Goal: Transaction & Acquisition: Purchase product/service

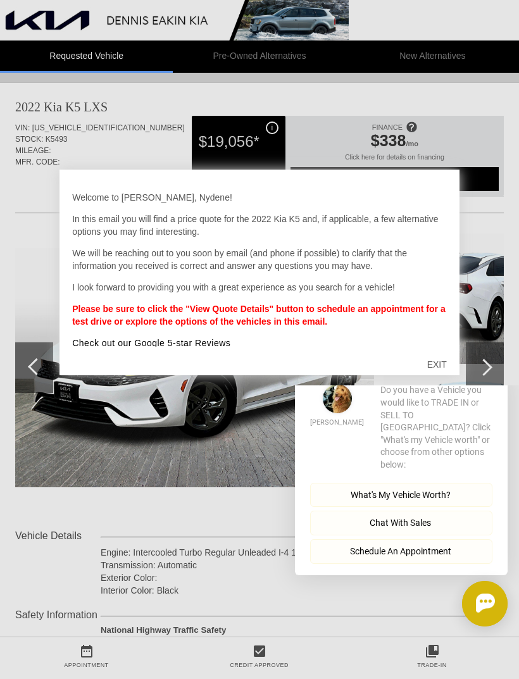
click at [447, 360] on div "EXIT" at bounding box center [436, 364] width 45 height 38
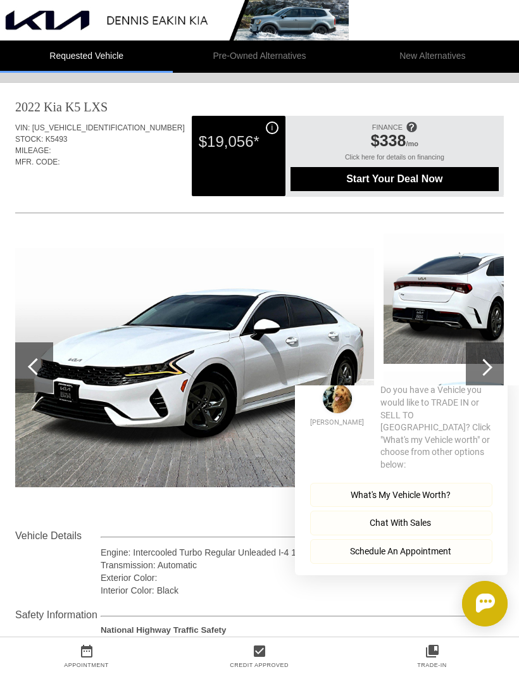
click at [492, 370] on button "Close" at bounding box center [489, 364] width 35 height 12
click at [490, 370] on button "Close" at bounding box center [489, 364] width 35 height 12
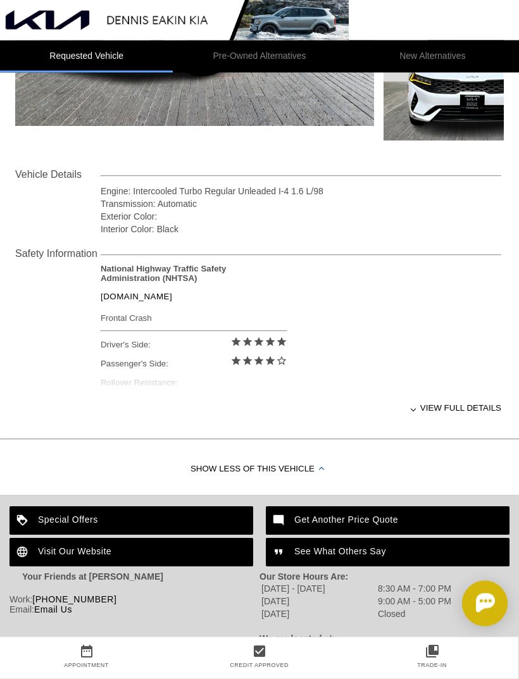
scroll to position [364, 0]
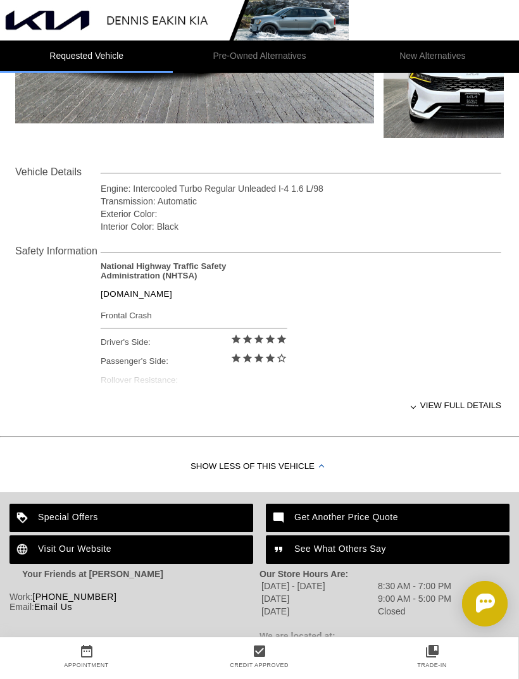
click at [461, 412] on div "View full details" at bounding box center [301, 405] width 400 height 31
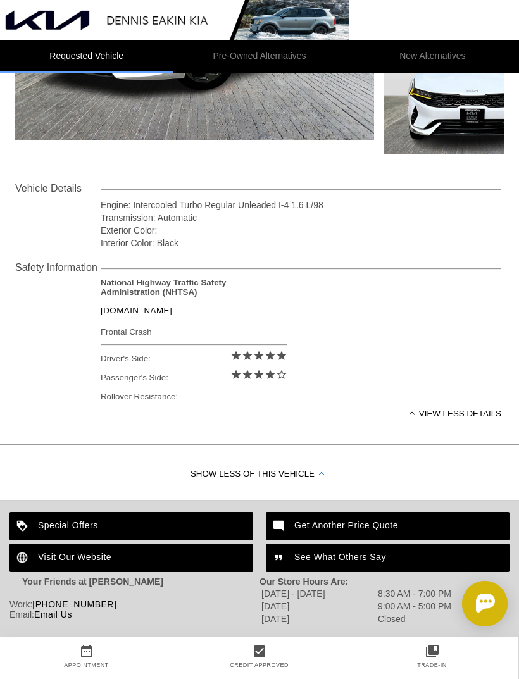
click at [186, 479] on div "Show Less of this Vehicle" at bounding box center [259, 474] width 519 height 51
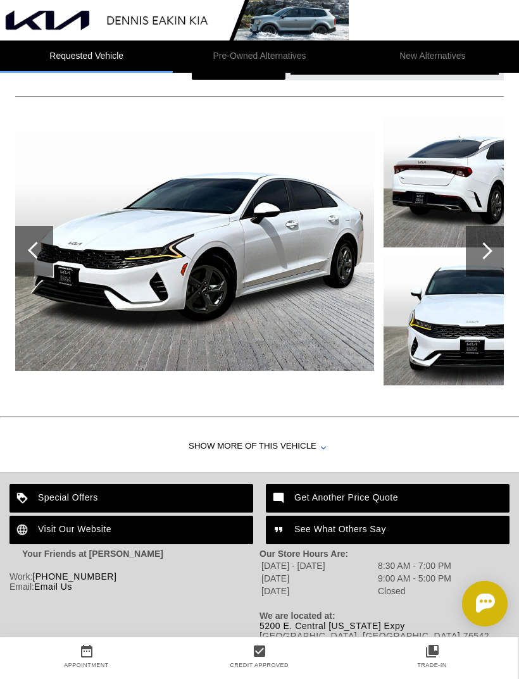
scroll to position [87, 0]
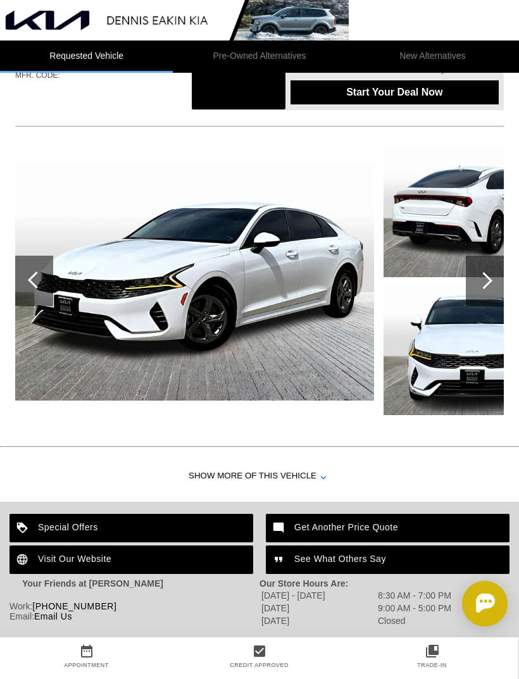
click at [194, 477] on div "Show More of this Vehicle" at bounding box center [259, 476] width 519 height 51
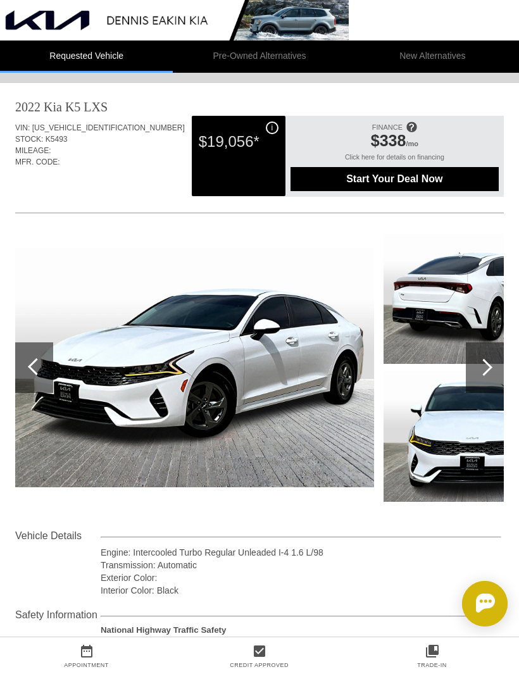
scroll to position [0, 1]
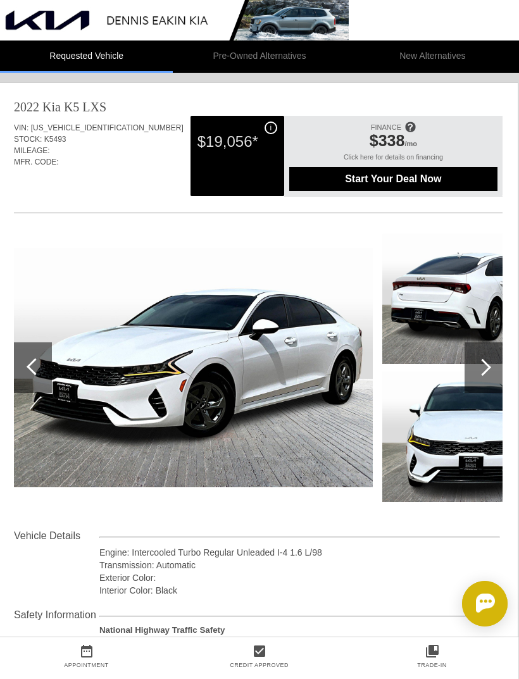
click at [485, 364] on div at bounding box center [482, 367] width 17 height 17
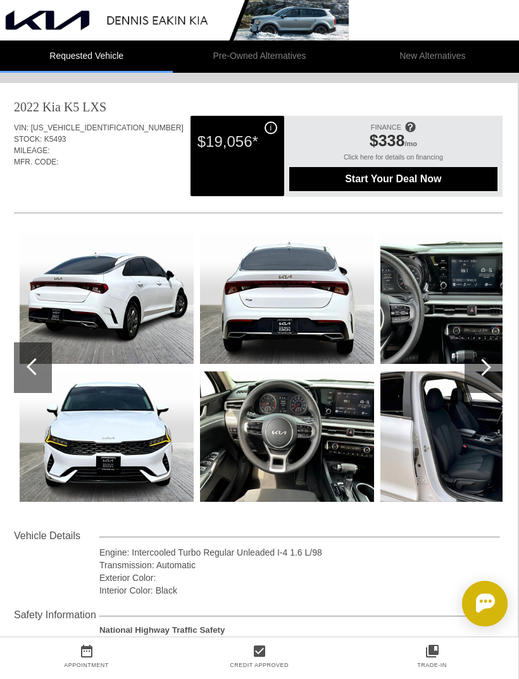
click at [489, 366] on div at bounding box center [482, 367] width 17 height 17
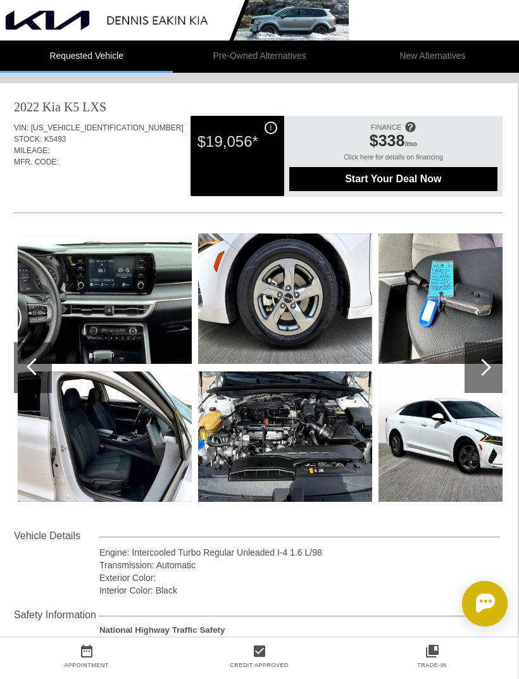
click at [484, 368] on div at bounding box center [482, 367] width 17 height 17
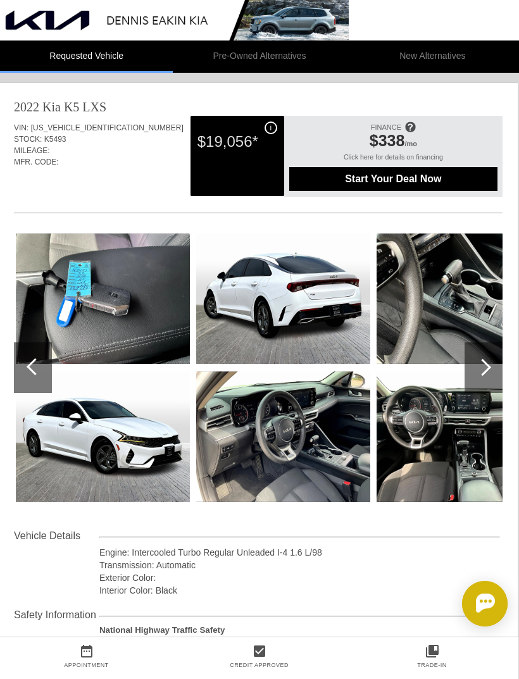
click at [486, 372] on div at bounding box center [483, 367] width 38 height 51
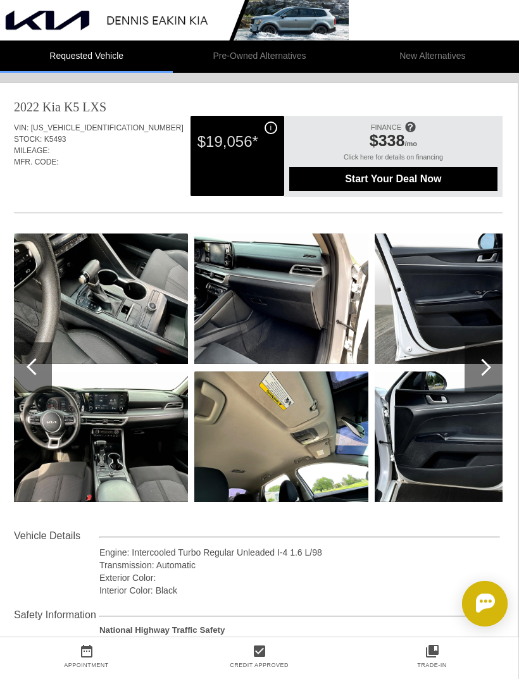
click at [487, 371] on div at bounding box center [482, 367] width 17 height 17
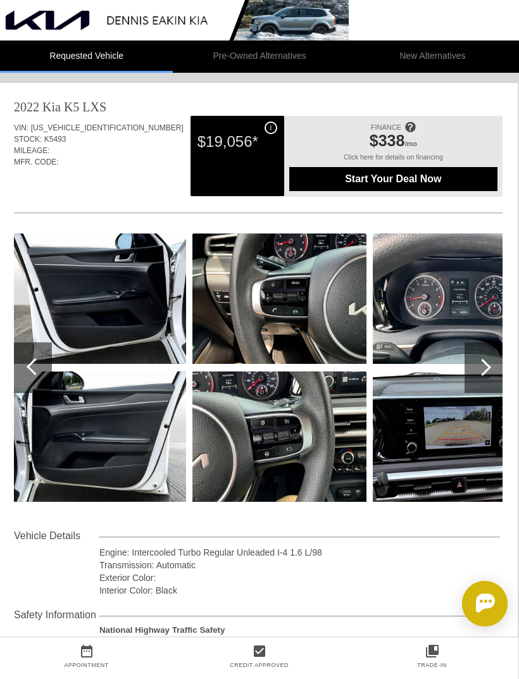
click at [489, 366] on div at bounding box center [482, 367] width 17 height 17
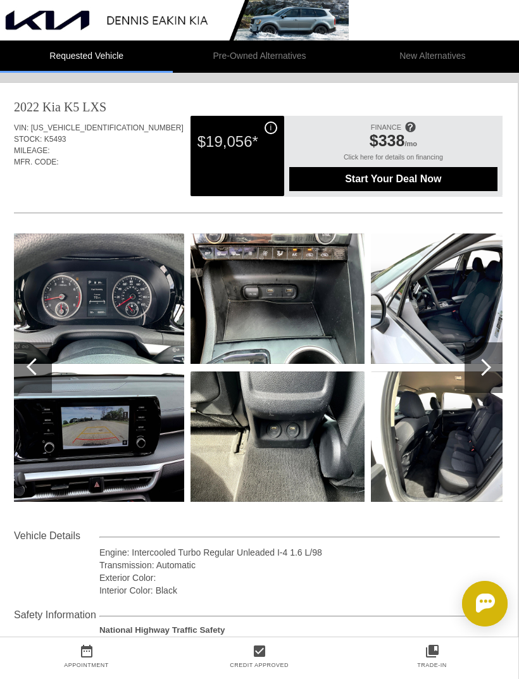
click at [492, 369] on div at bounding box center [483, 367] width 38 height 51
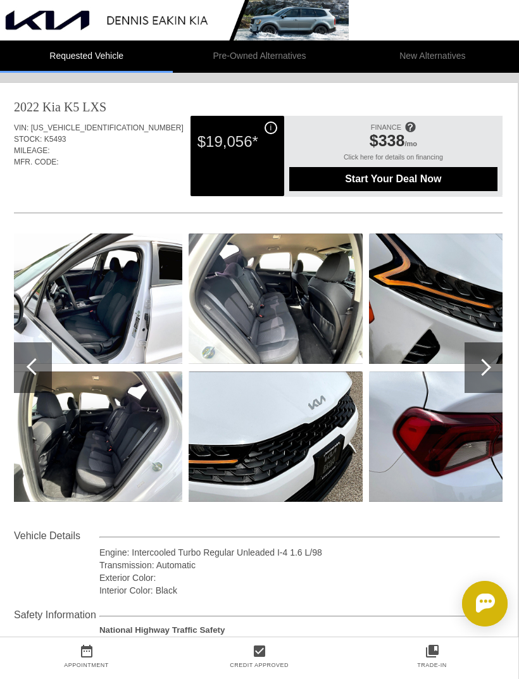
click at [489, 366] on div at bounding box center [483, 367] width 38 height 51
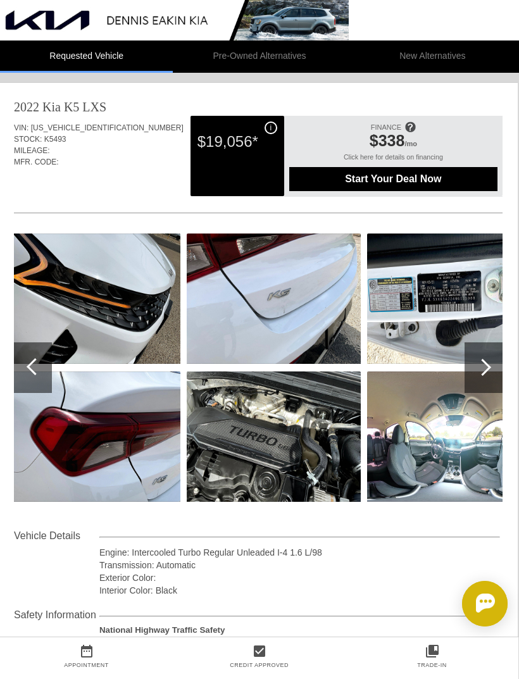
click at [490, 366] on div at bounding box center [483, 367] width 38 height 51
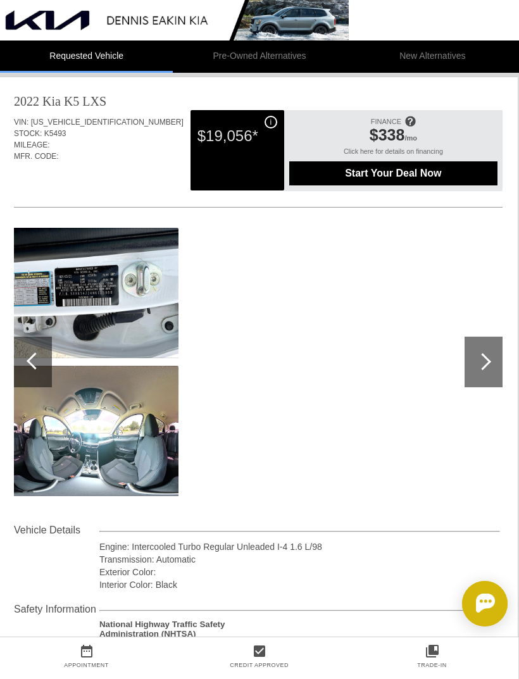
scroll to position [8, 1]
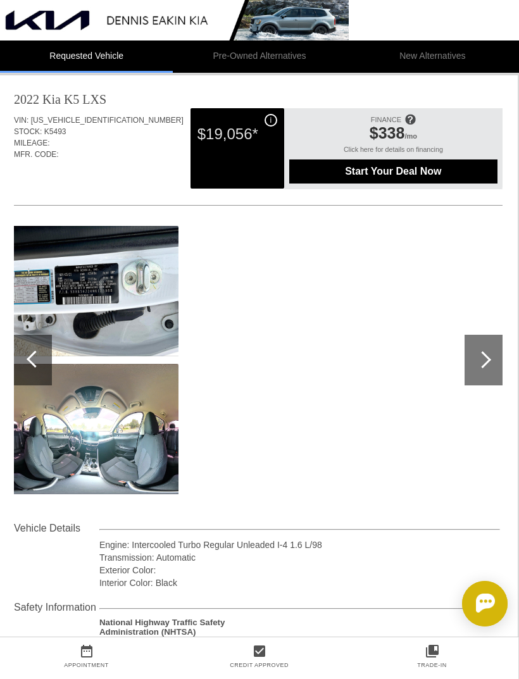
click at [66, 429] on img at bounding box center [91, 429] width 174 height 130
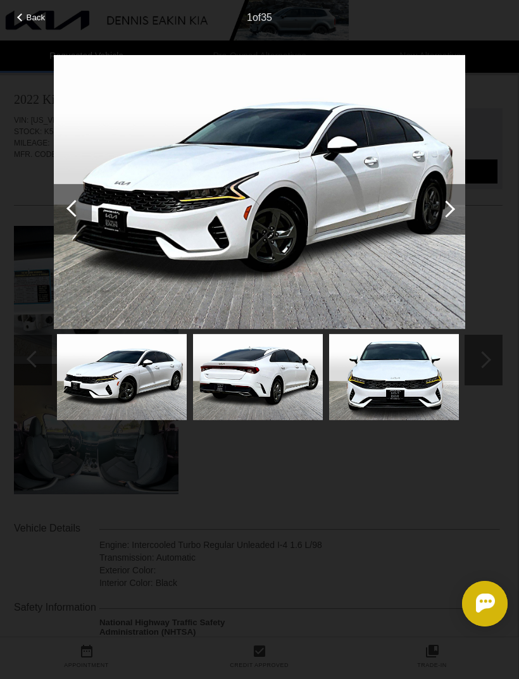
click at [25, 19] on div "Back" at bounding box center [31, 16] width 63 height 6
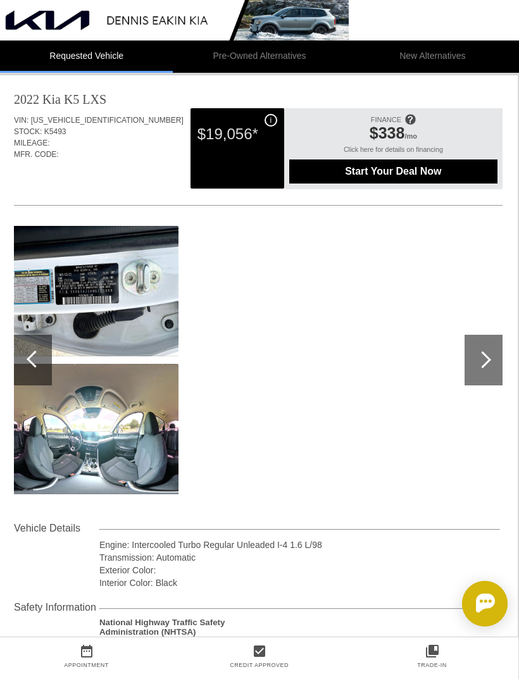
click at [438, 174] on span "Start Your Deal Now" at bounding box center [392, 171] width 187 height 11
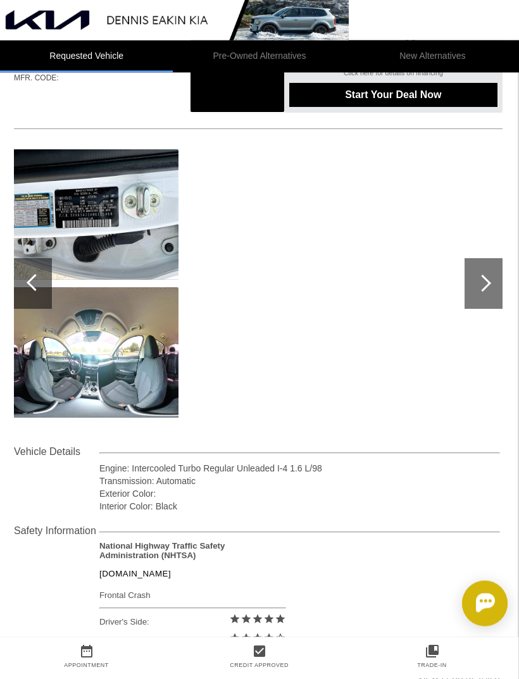
scroll to position [0, 1]
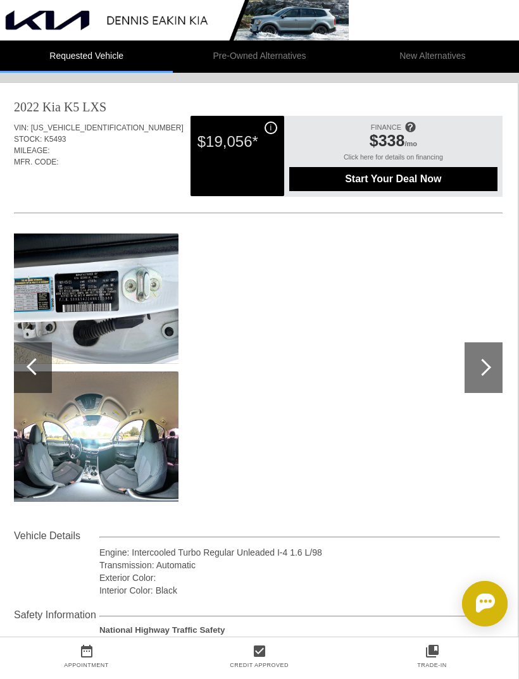
click at [29, 26] on img at bounding box center [174, 20] width 348 height 40
